Goal: Information Seeking & Learning: Learn about a topic

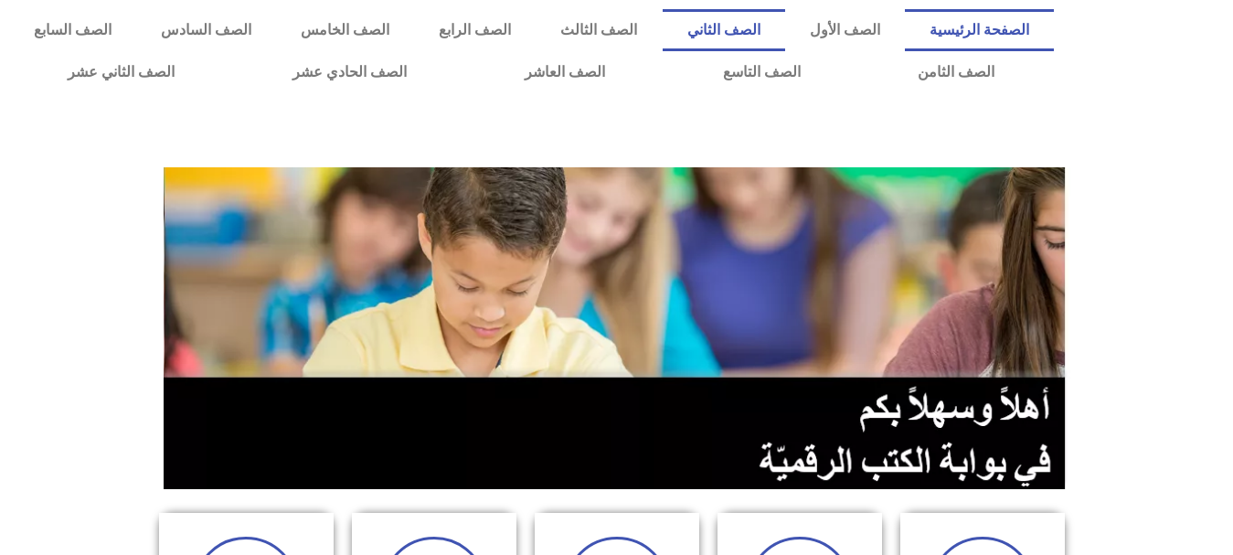
click at [785, 35] on link "الصف الثاني" at bounding box center [724, 30] width 123 height 42
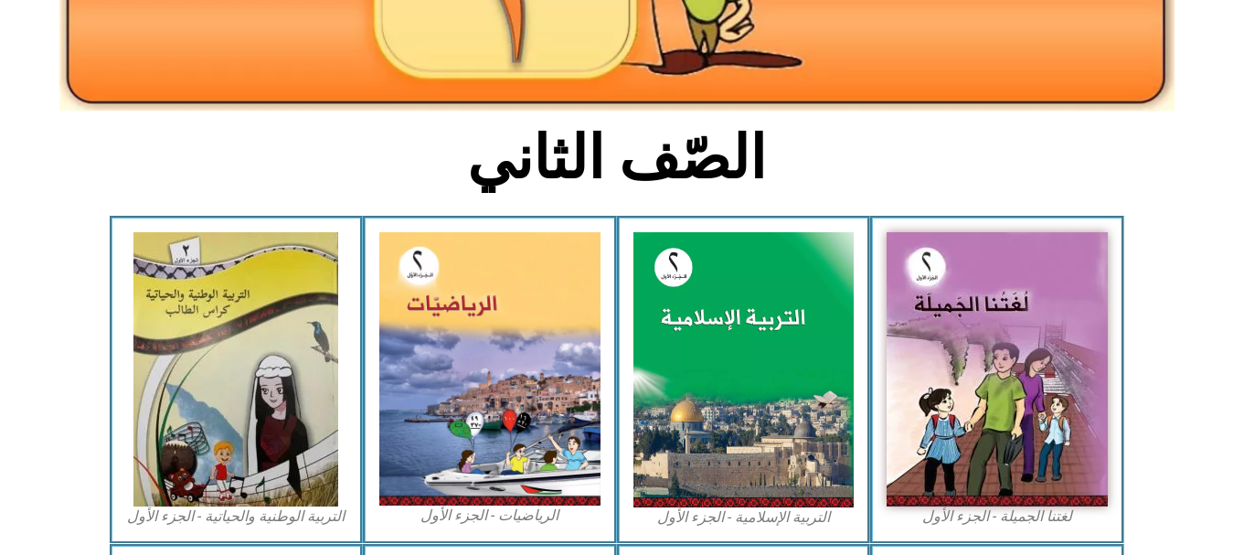
scroll to position [357, 0]
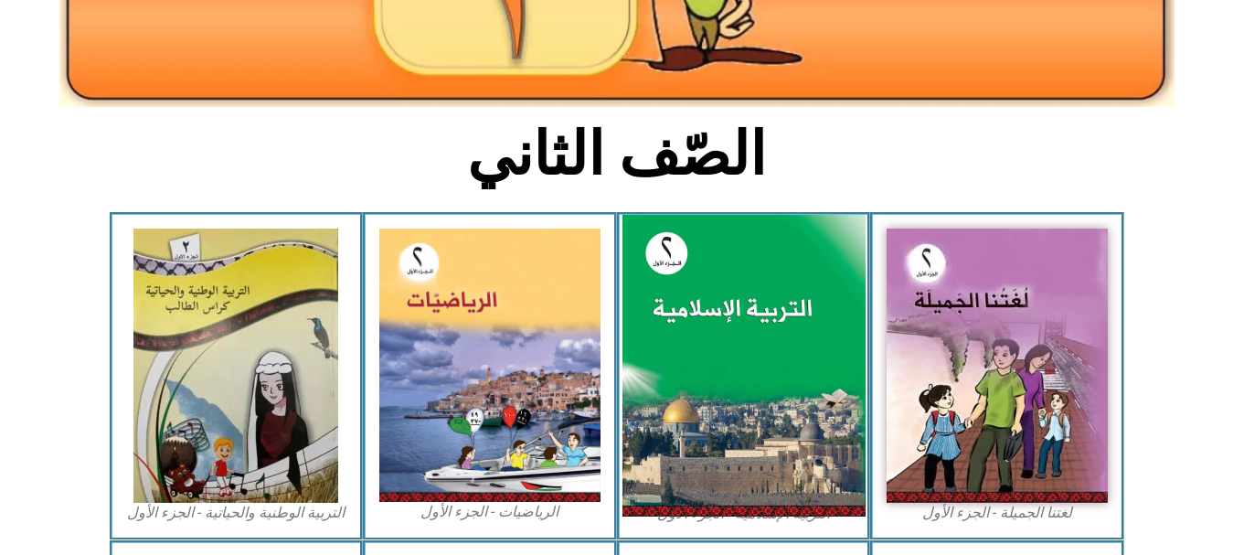
click at [688, 343] on img at bounding box center [743, 366] width 243 height 303
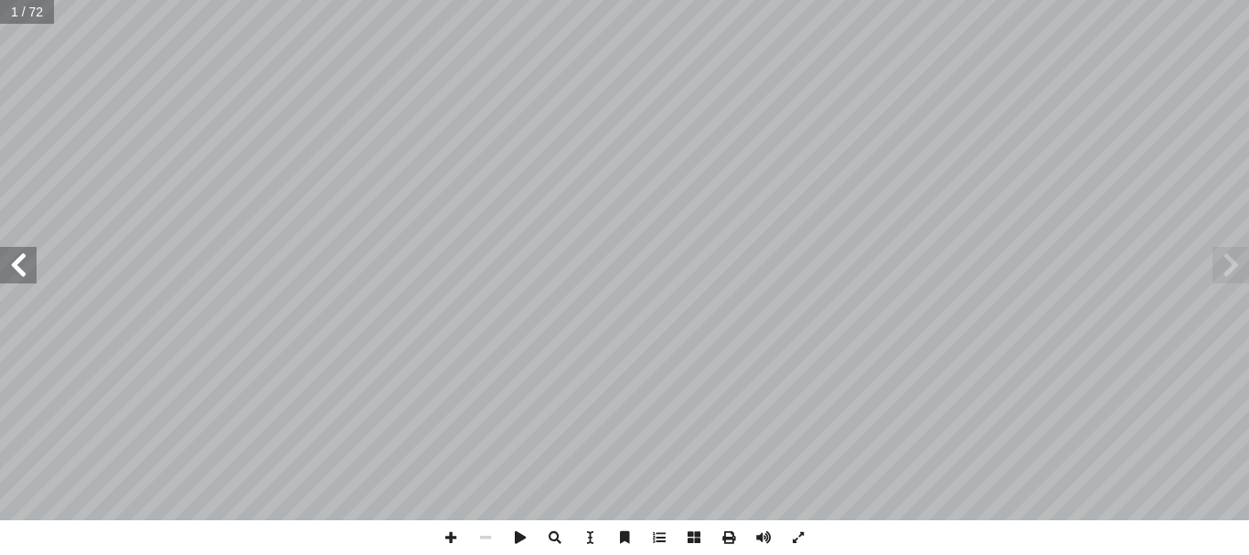
click at [17, 272] on span at bounding box center [18, 265] width 37 height 37
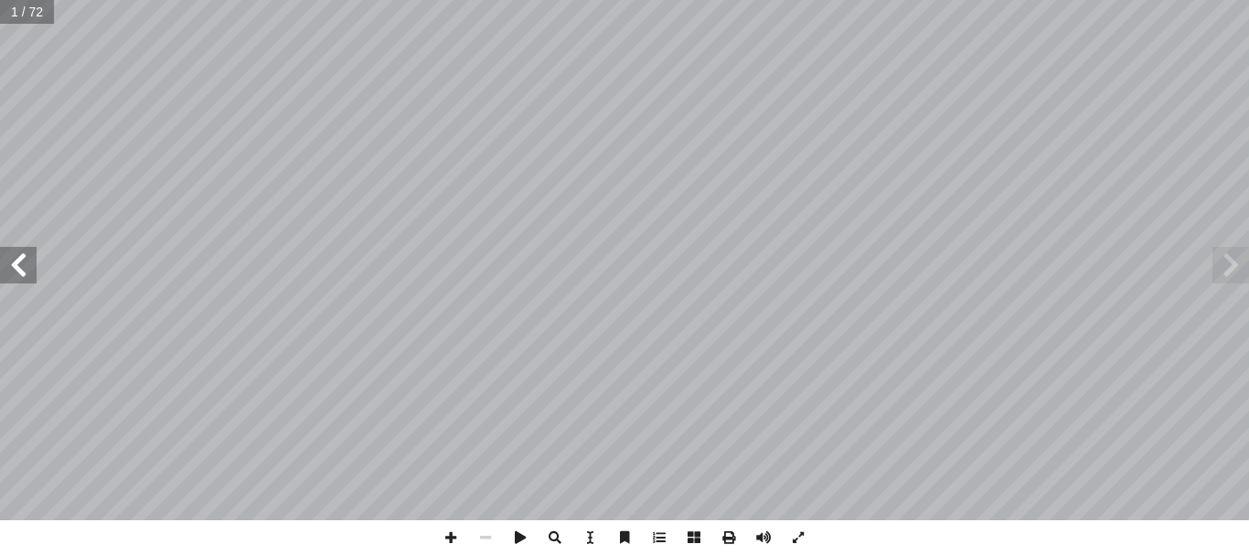
click at [17, 272] on span at bounding box center [18, 265] width 37 height 37
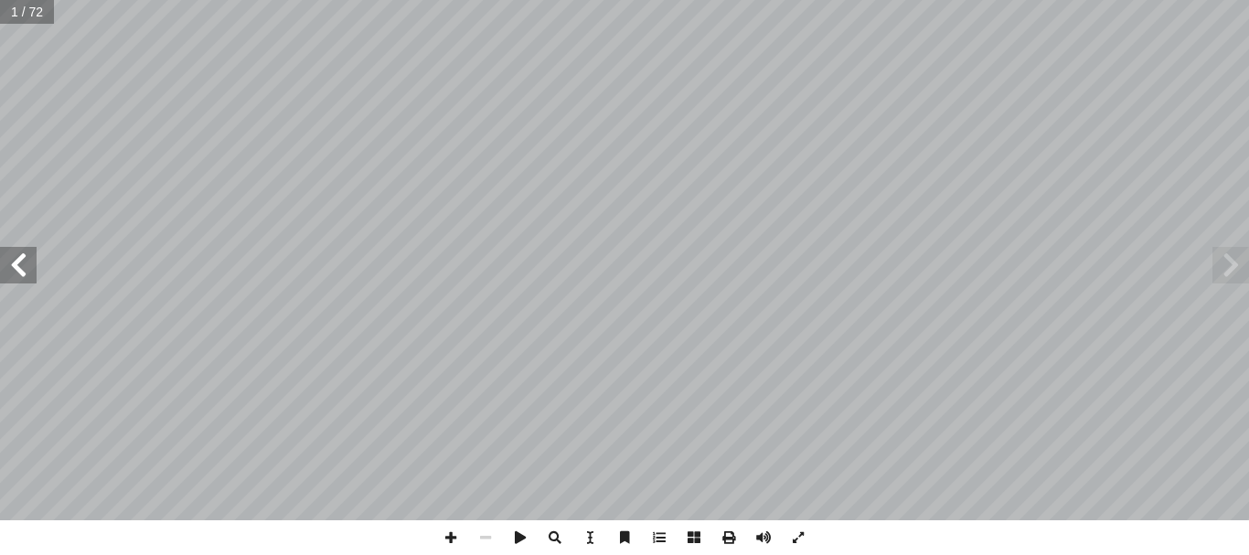
click at [17, 272] on span at bounding box center [18, 265] width 37 height 37
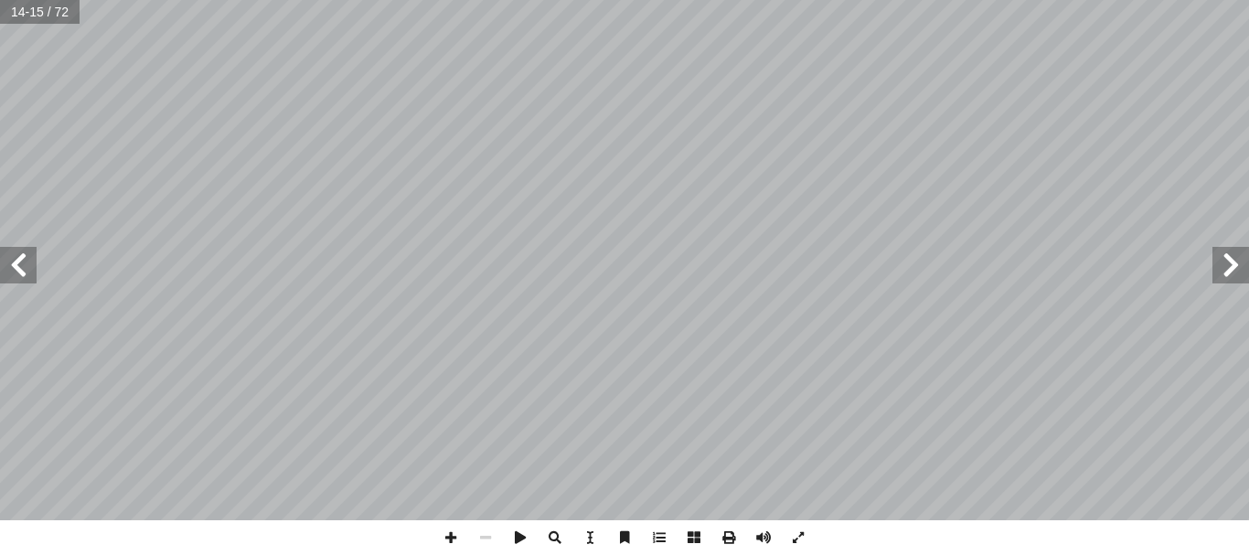
click at [17, 272] on span at bounding box center [18, 265] width 37 height 37
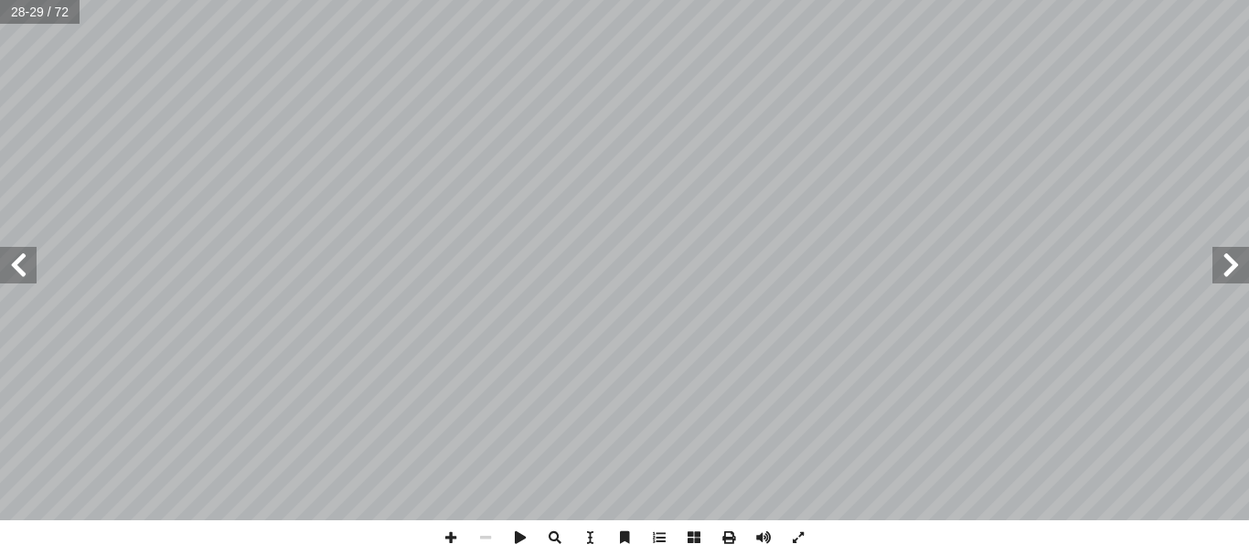
click at [16, 280] on span at bounding box center [18, 265] width 37 height 37
click at [1232, 262] on span at bounding box center [1230, 265] width 37 height 37
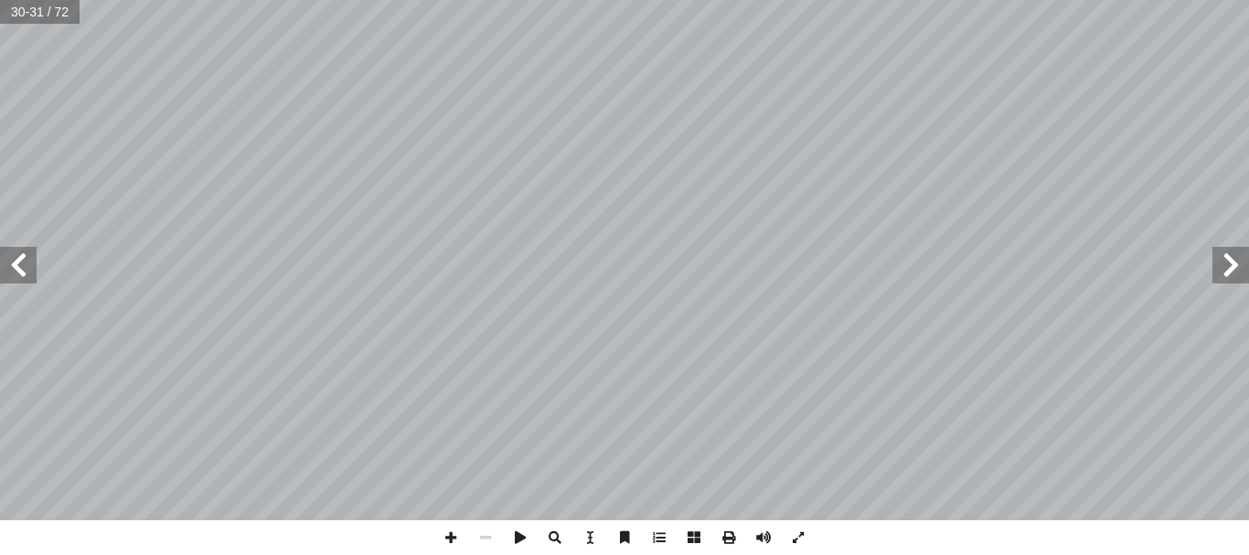
click at [1232, 262] on span at bounding box center [1230, 265] width 37 height 37
click at [5, 268] on span at bounding box center [18, 265] width 37 height 37
